Goal: Information Seeking & Learning: Learn about a topic

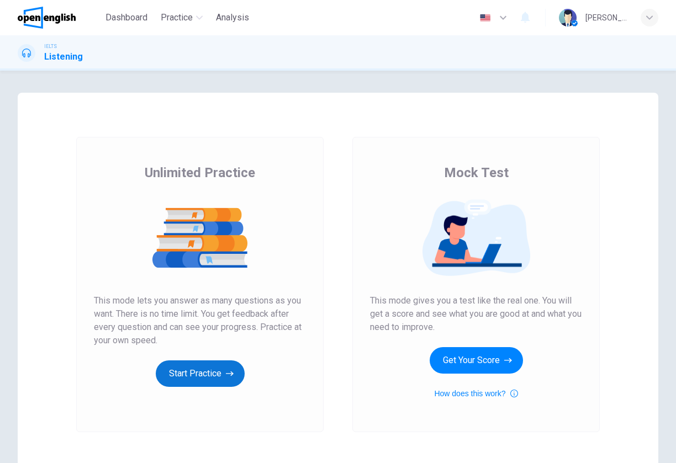
click at [220, 380] on button "Start Practice" at bounding box center [200, 374] width 89 height 27
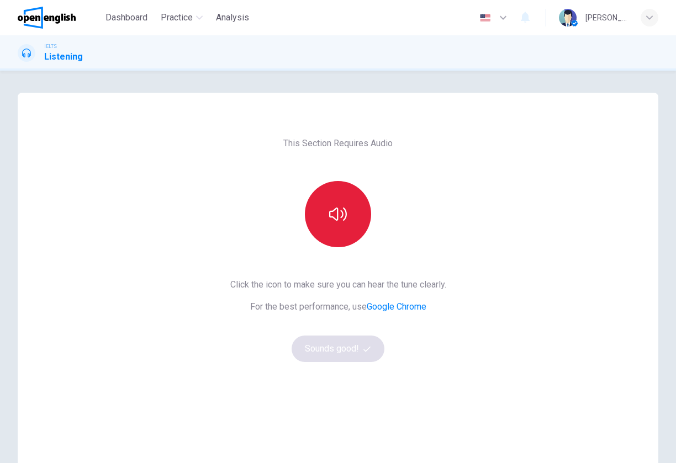
click at [342, 240] on button "button" at bounding box center [338, 214] width 66 height 66
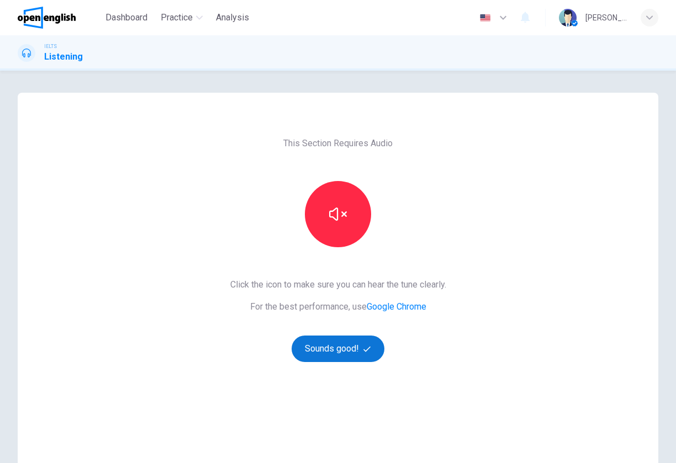
click at [341, 351] on button "Sounds good!" at bounding box center [338, 349] width 93 height 27
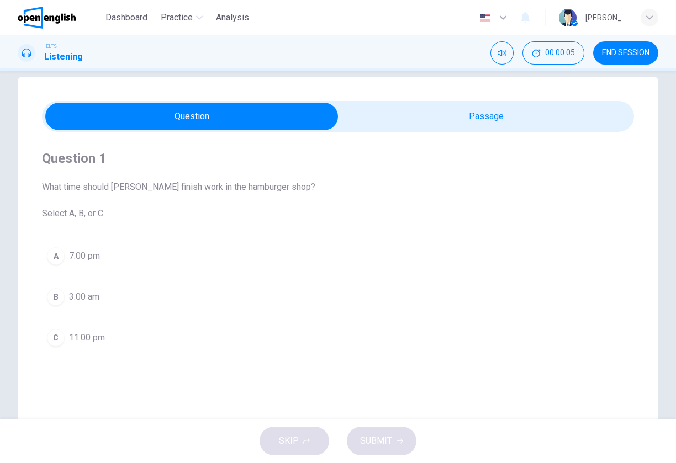
scroll to position [11, 0]
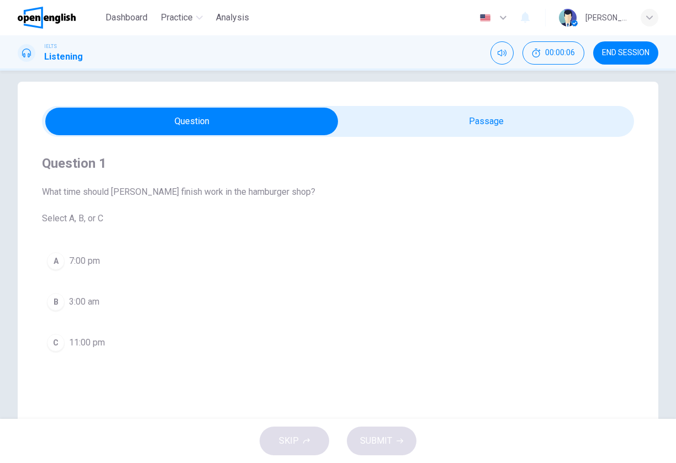
click at [512, 58] on div "Mute" at bounding box center [501, 52] width 23 height 23
click at [504, 58] on button "Mute" at bounding box center [501, 52] width 23 height 23
click at [504, 54] on icon "Unmute" at bounding box center [501, 53] width 9 height 7
click at [133, 189] on span "What time should [PERSON_NAME] finish work in the hamburger shop? Select A, B, …" at bounding box center [338, 206] width 592 height 40
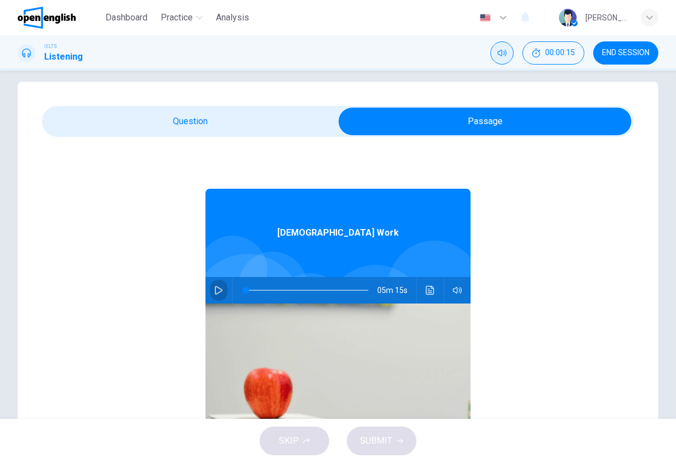
click at [214, 294] on icon "button" at bounding box center [218, 290] width 9 height 9
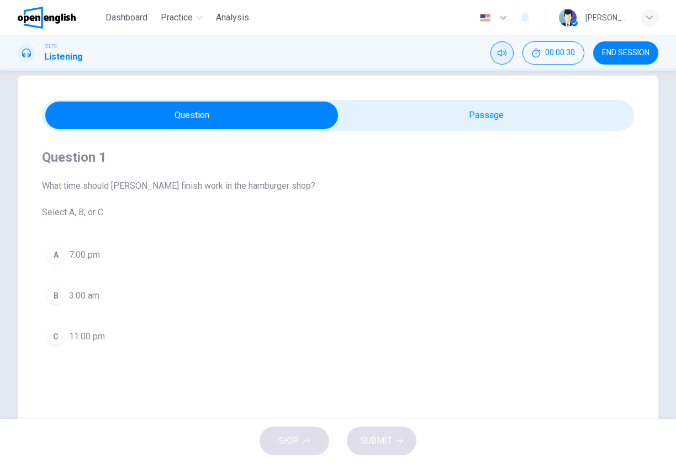
scroll to position [16, 0]
click at [457, 133] on div "Question 1 What time should [PERSON_NAME] finish work in the hamburger shop? Se…" at bounding box center [338, 250] width 592 height 237
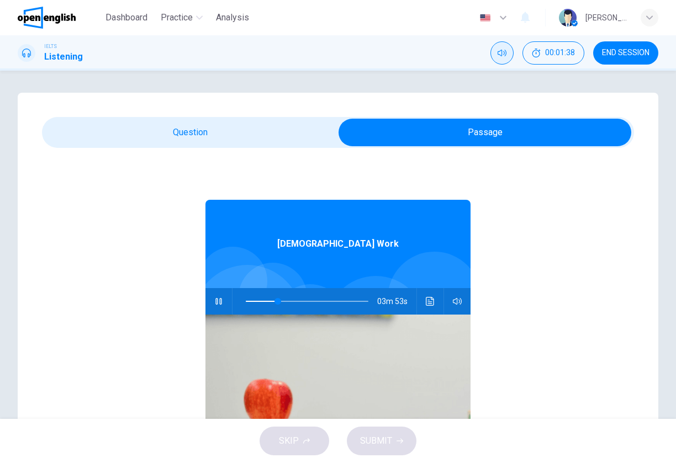
scroll to position [0, 0]
drag, startPoint x: 273, startPoint y: 303, endPoint x: 200, endPoint y: 304, distance: 72.3
click at [205, 304] on div "05m 15s" at bounding box center [337, 301] width 265 height 27
click at [426, 305] on icon "Click to see the audio transcription" at bounding box center [430, 301] width 9 height 9
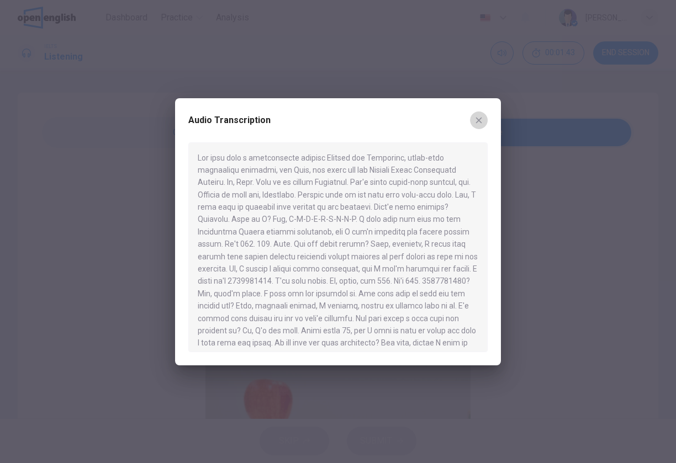
click at [483, 119] on icon "button" at bounding box center [478, 120] width 9 height 9
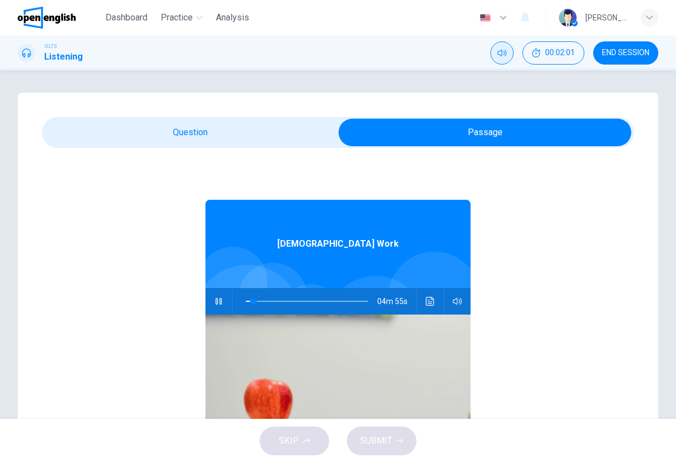
click at [219, 301] on button "button" at bounding box center [219, 301] width 18 height 27
type input "*"
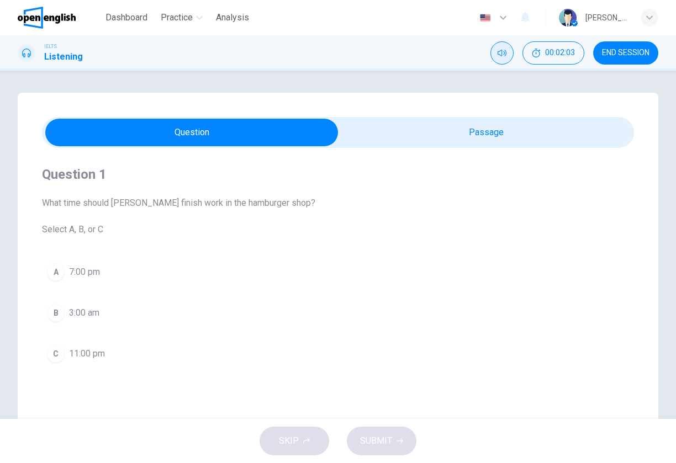
click at [57, 273] on div "A" at bounding box center [56, 272] width 18 height 18
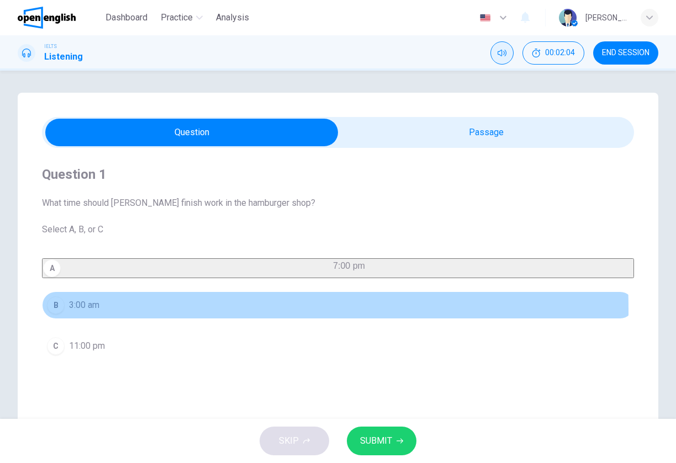
click at [64, 317] on button "B 3:00 am" at bounding box center [338, 306] width 592 height 28
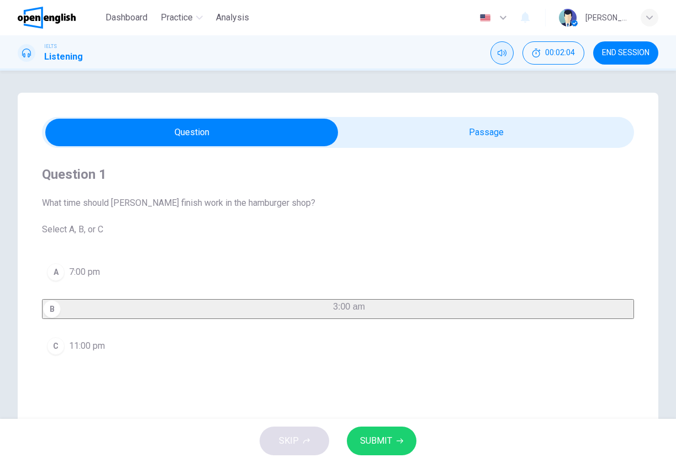
click at [68, 349] on button "C 11:00 pm" at bounding box center [338, 346] width 592 height 28
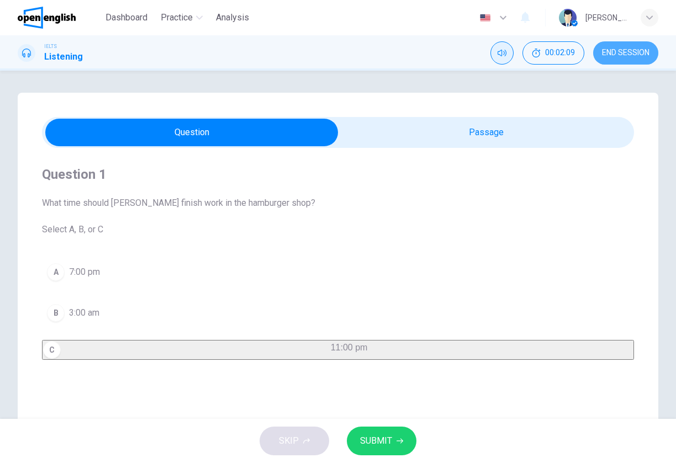
click at [605, 55] on span "END SESSION" at bounding box center [625, 53] width 47 height 9
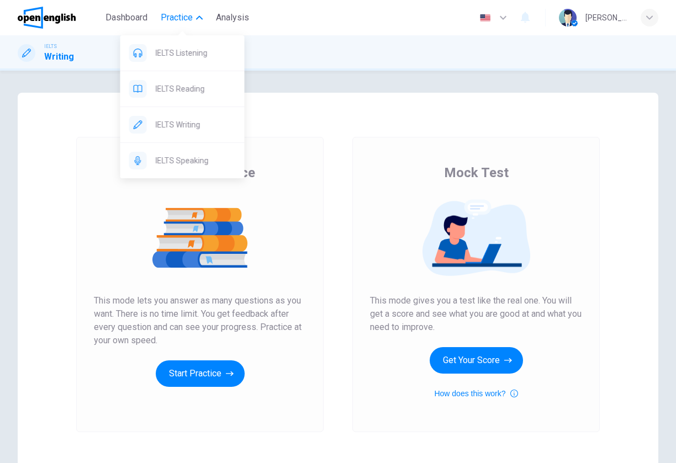
click at [195, 9] on button "Practice" at bounding box center [181, 18] width 51 height 20
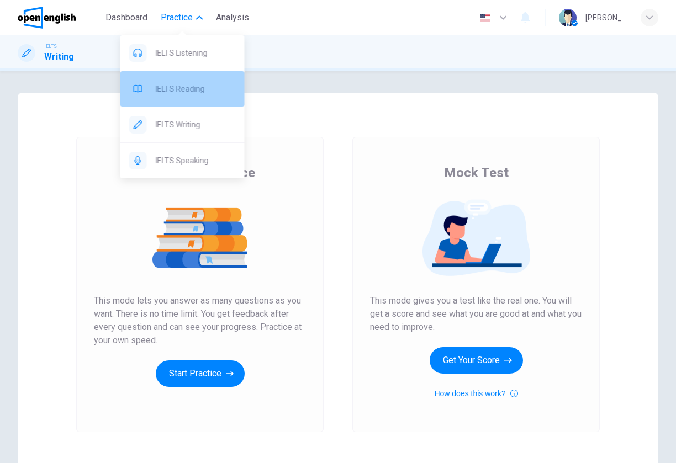
click at [193, 97] on div "IELTS Reading" at bounding box center [182, 88] width 124 height 35
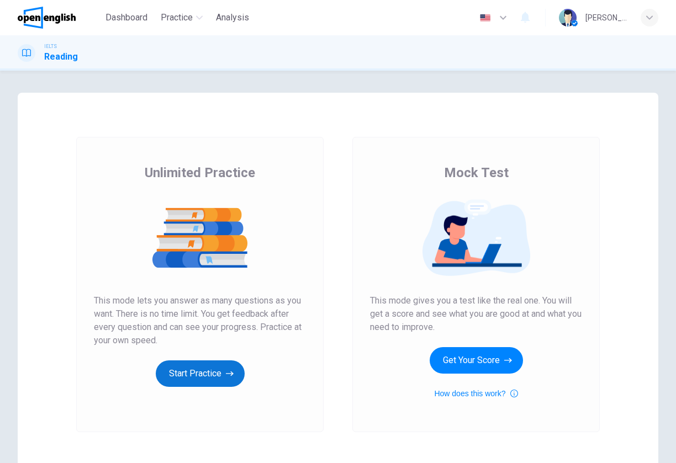
click at [204, 383] on button "Start Practice" at bounding box center [200, 374] width 89 height 27
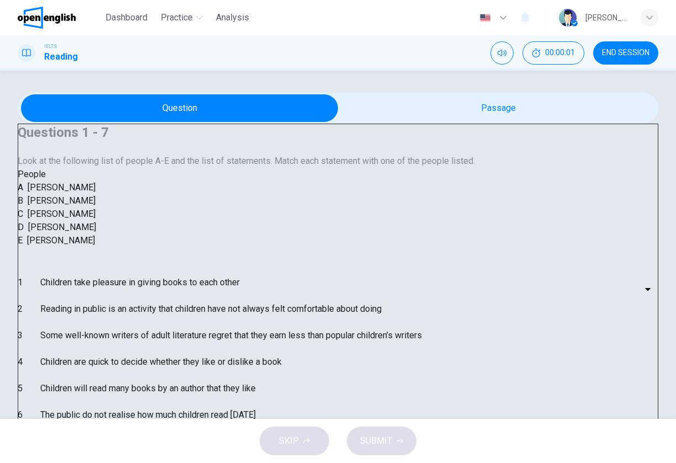
scroll to position [15, 0]
click at [426, 149] on div "Questions 1 - 7 Look at the following list of people A-E and the list of statem…" at bounding box center [338, 289] width 640 height 331
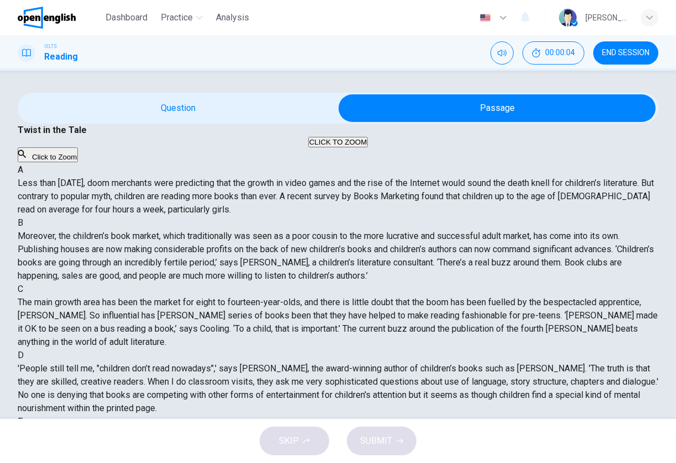
click at [78, 162] on button "Click to Zoom" at bounding box center [48, 154] width 60 height 15
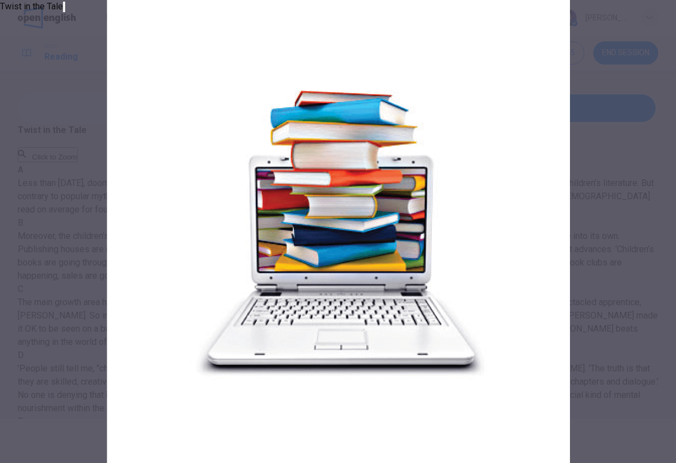
click at [348, 225] on img at bounding box center [338, 231] width 676 height 463
click at [64, 9] on icon "button" at bounding box center [64, 9] width 0 height 0
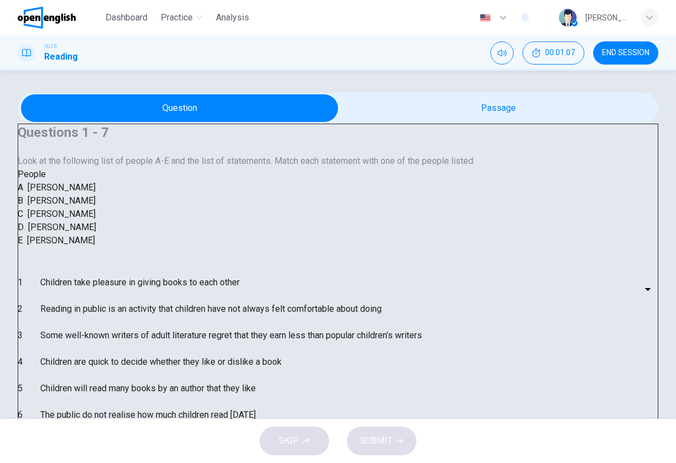
scroll to position [0, 0]
